Goal: Transaction & Acquisition: Purchase product/service

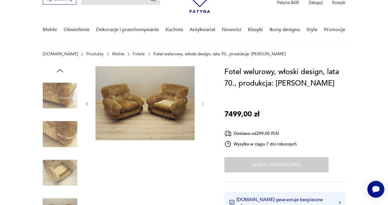
scroll to position [34, 0]
click at [157, 118] on img at bounding box center [144, 103] width 99 height 74
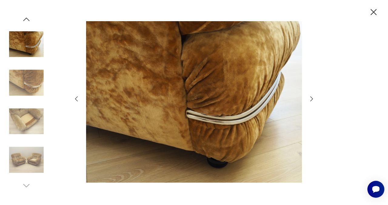
click at [310, 98] on icon "button" at bounding box center [311, 98] width 7 height 7
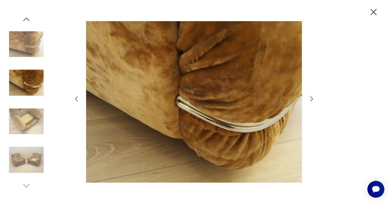
click at [310, 98] on icon "button" at bounding box center [311, 98] width 7 height 7
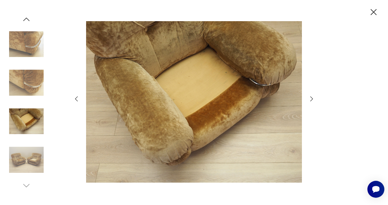
click at [310, 98] on icon "button" at bounding box center [311, 98] width 7 height 7
